Goal: Information Seeking & Learning: Learn about a topic

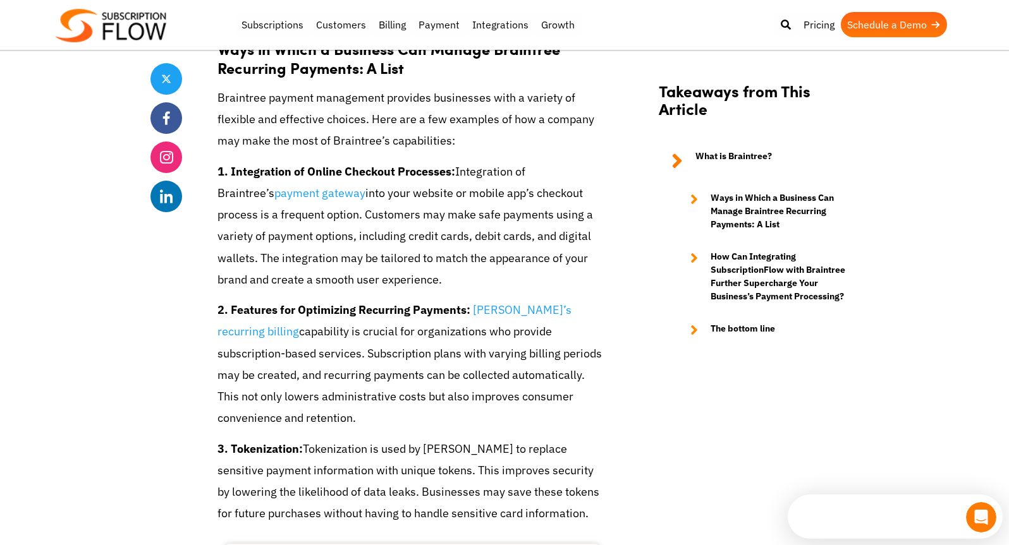
scroll to position [1216, 0]
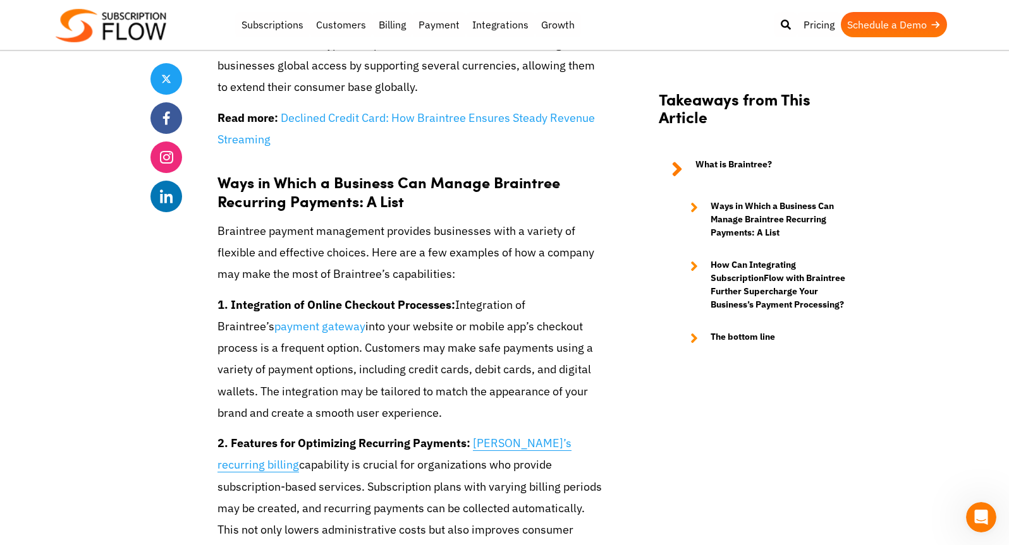
click at [521, 436] on link "Braintree’s recurring billing" at bounding box center [394, 454] width 354 height 37
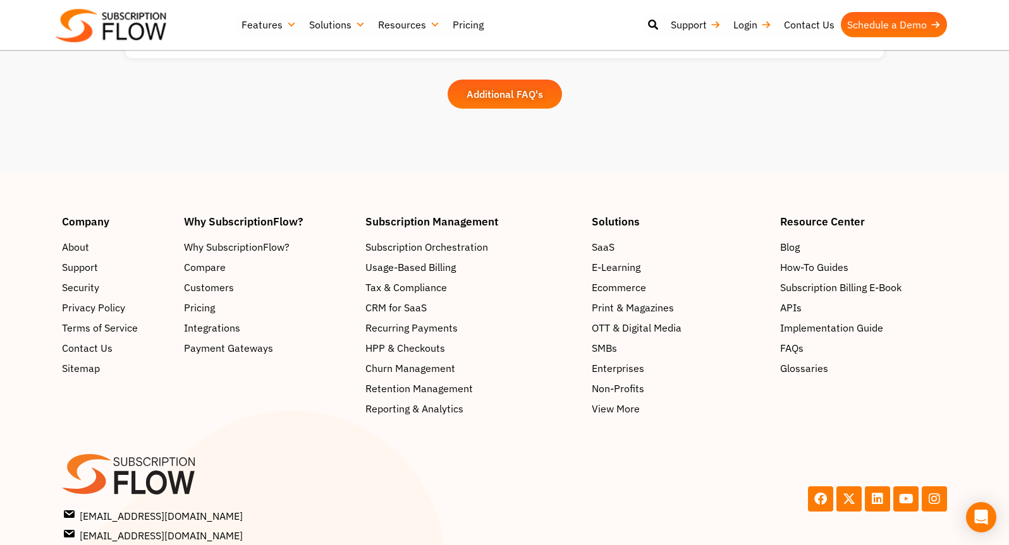
scroll to position [2411, 0]
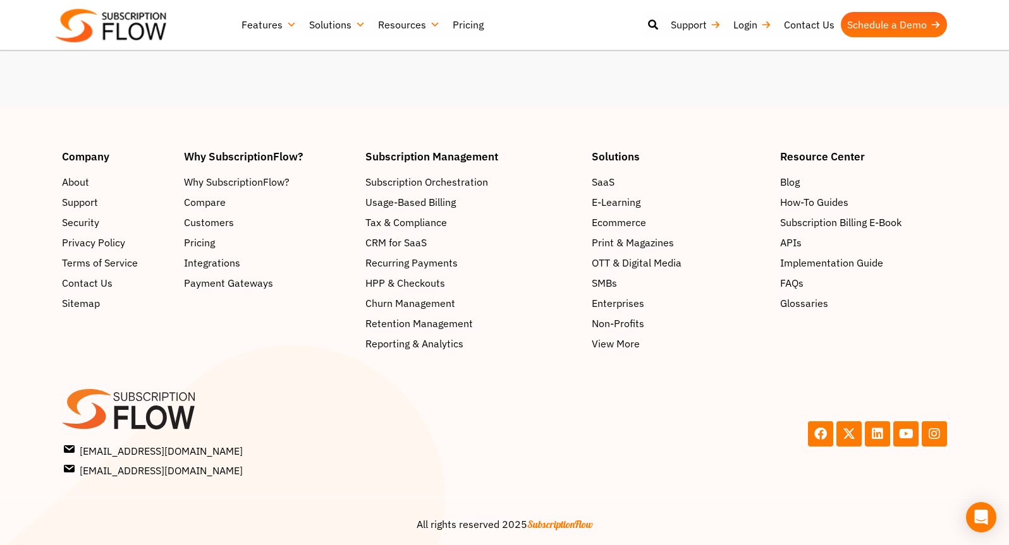
scroll to position [2149, 0]
